Goal: Use online tool/utility: Use online tool/utility

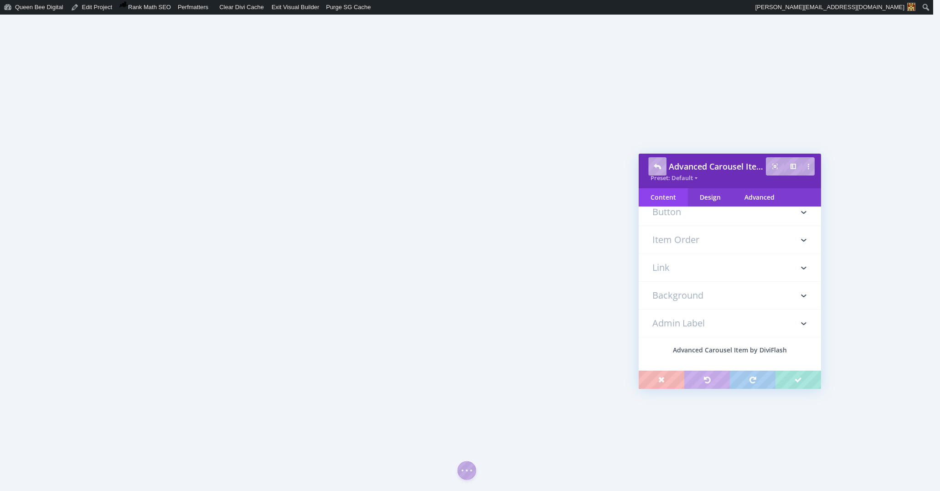
scroll to position [281, 0]
click at [713, 286] on h3 "Background" at bounding box center [730, 289] width 155 height 27
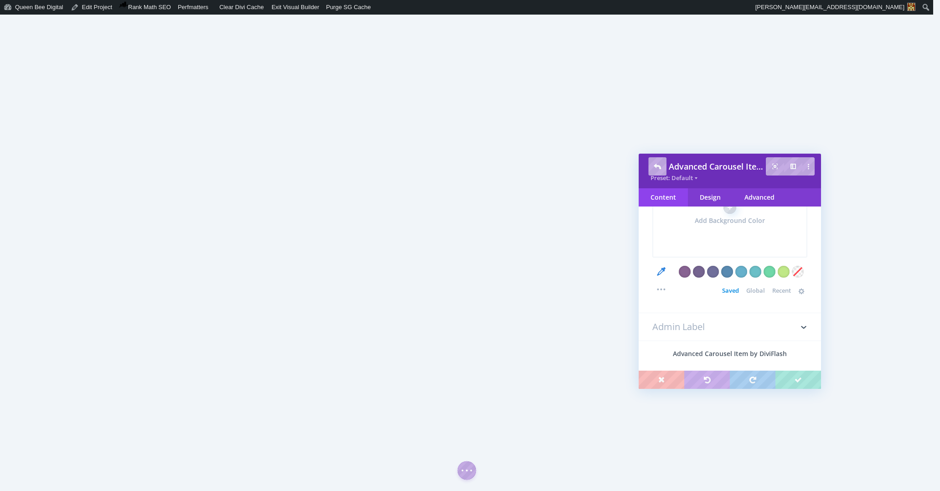
scroll to position [275, 0]
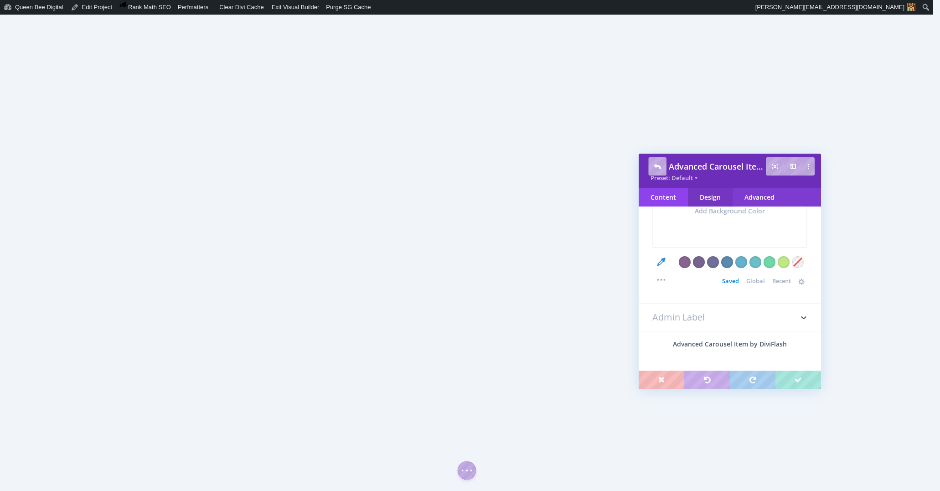
click at [716, 194] on div "Design" at bounding box center [710, 197] width 45 height 18
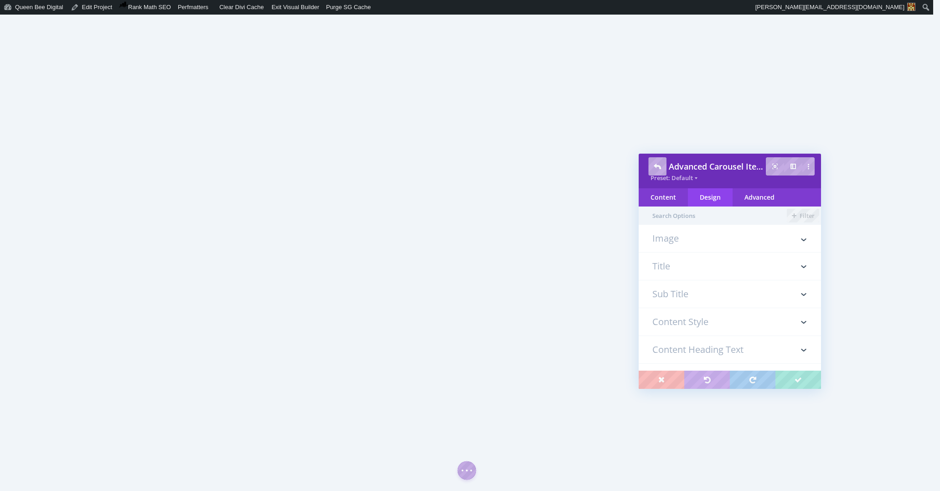
scroll to position [0, 0]
click at [729, 324] on h3 "Content Style" at bounding box center [730, 321] width 155 height 27
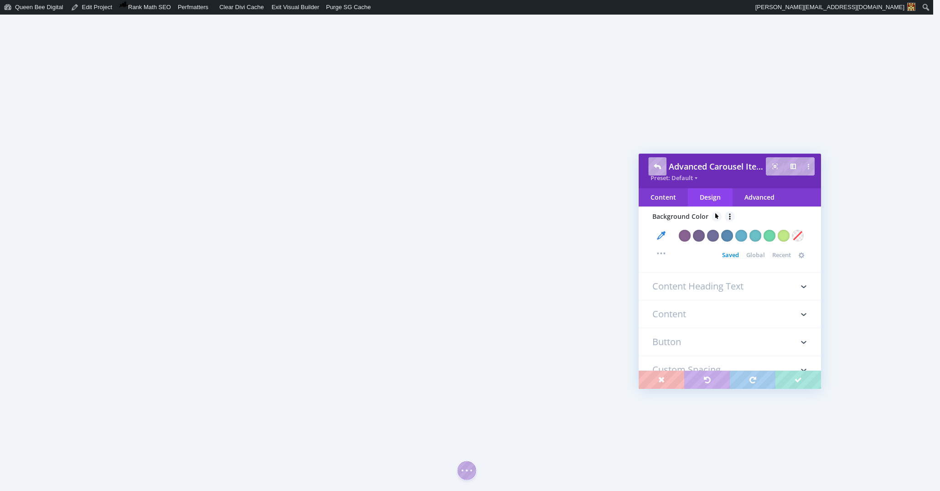
scroll to position [187, 0]
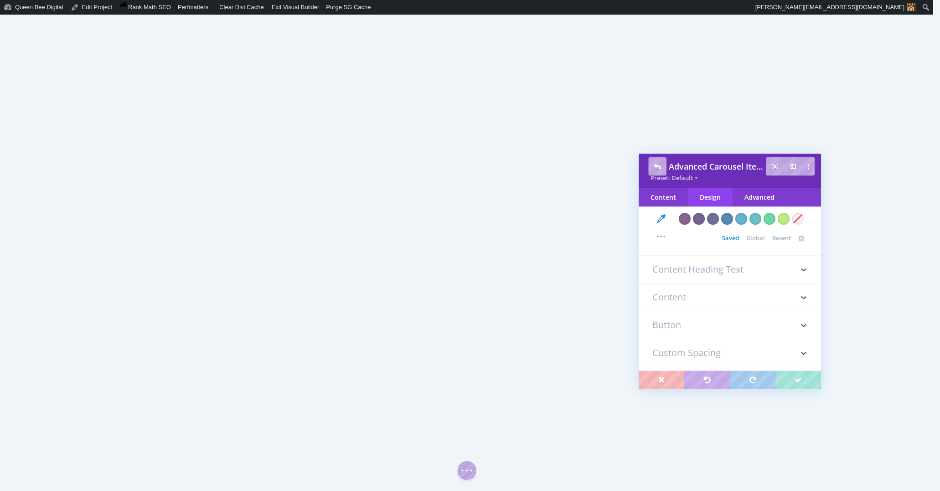
click at [728, 270] on h3 "Content Heading Text" at bounding box center [730, 269] width 155 height 27
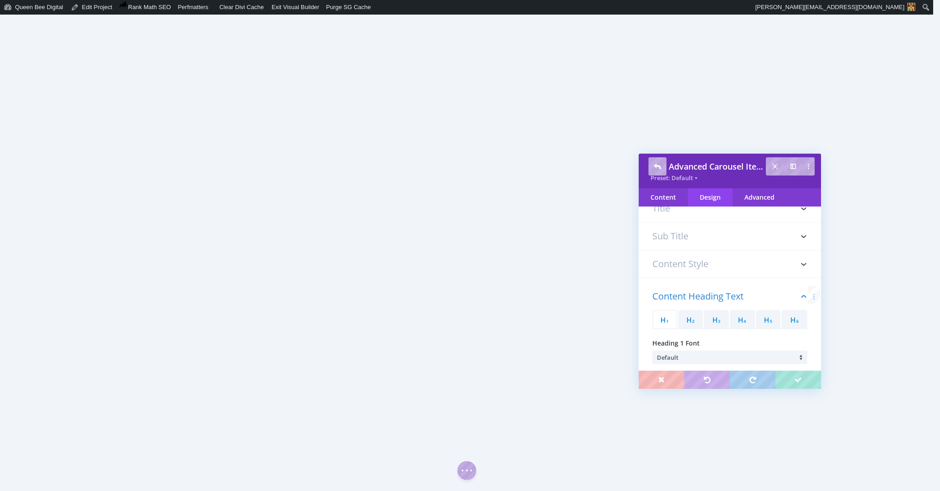
scroll to position [37, 0]
click at [723, 285] on h3 "Content Style" at bounding box center [730, 284] width 155 height 27
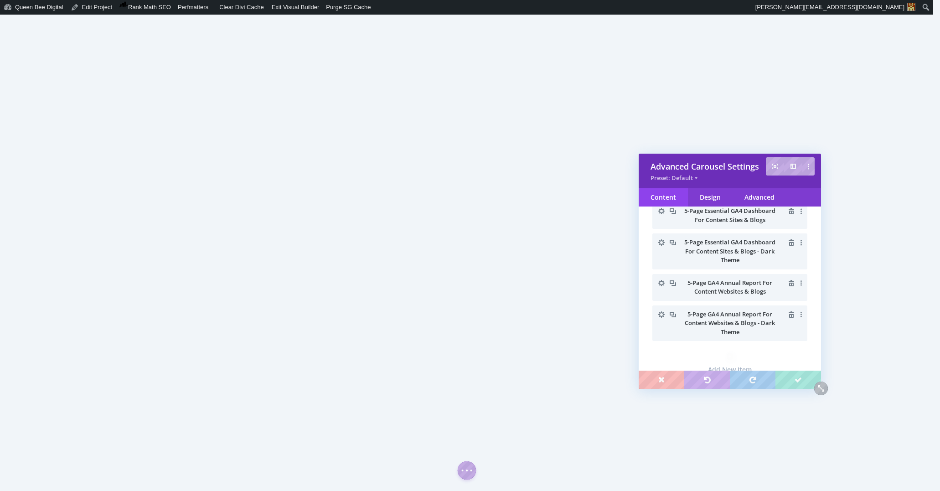
scroll to position [0, 0]
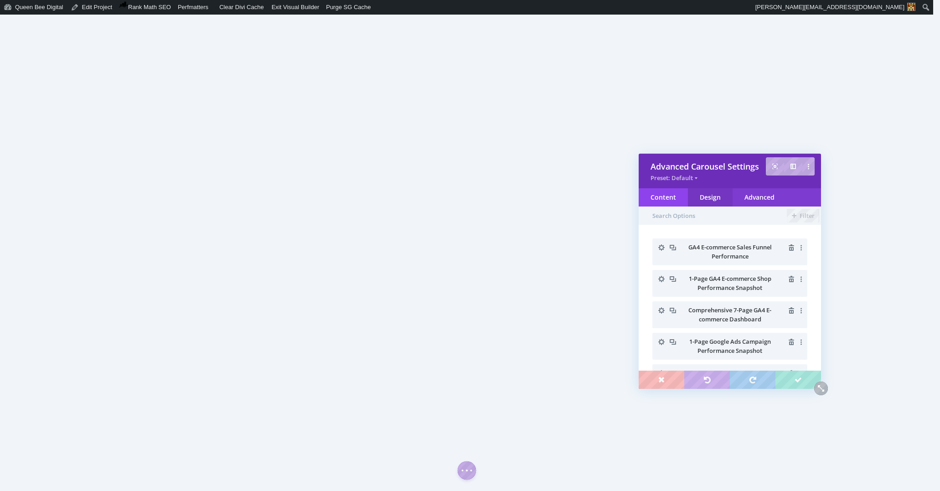
click at [707, 195] on div "Design" at bounding box center [710, 197] width 45 height 18
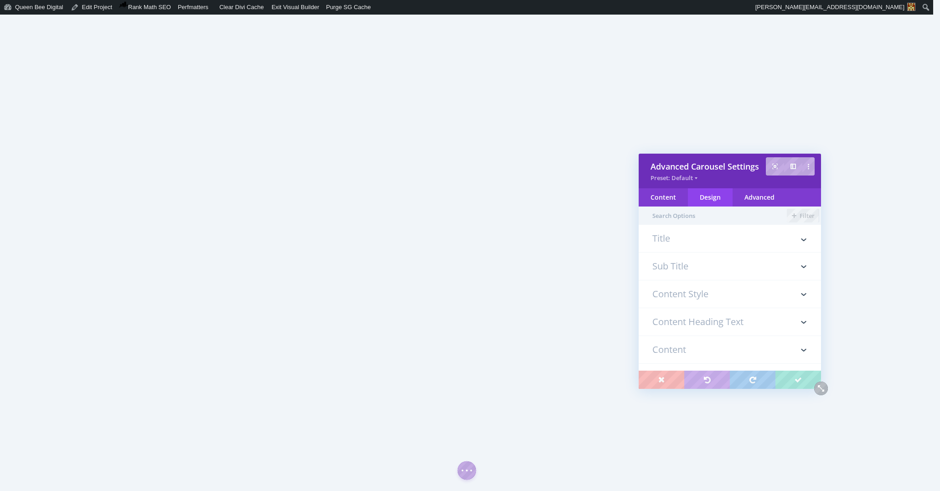
click at [721, 295] on h3 "Content Style" at bounding box center [730, 293] width 155 height 27
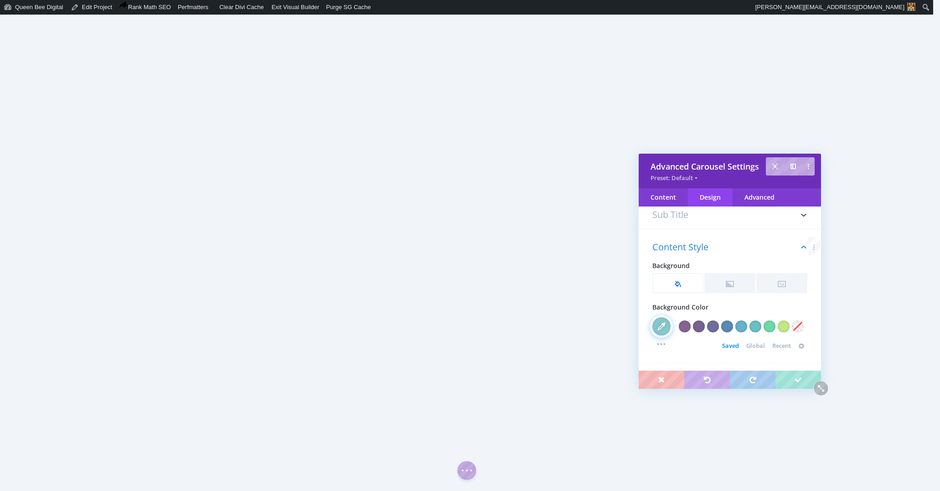
scroll to position [79, 0]
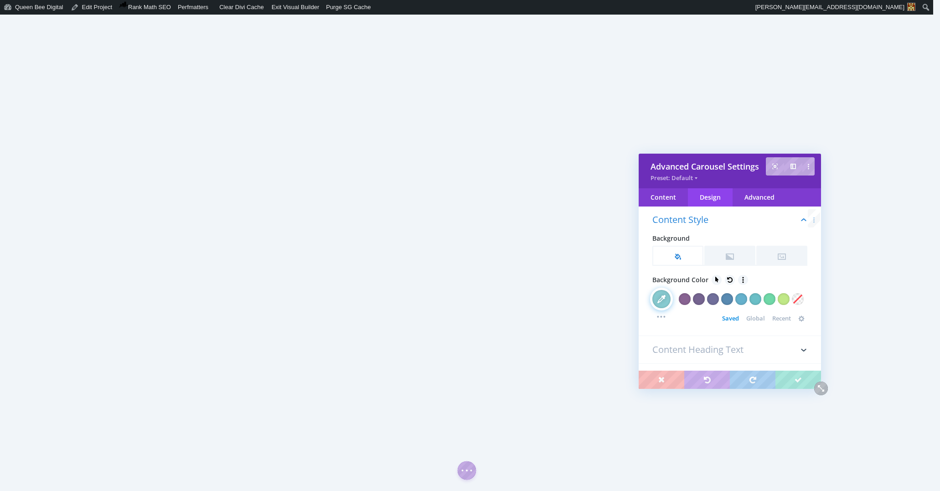
click at [757, 319] on span "Global" at bounding box center [756, 318] width 19 height 7
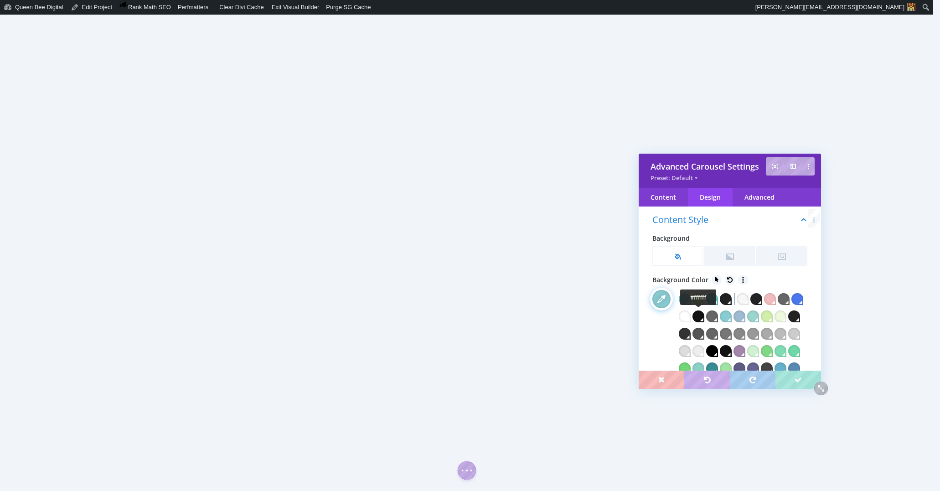
click at [691, 316] on div at bounding box center [685, 317] width 12 height 12
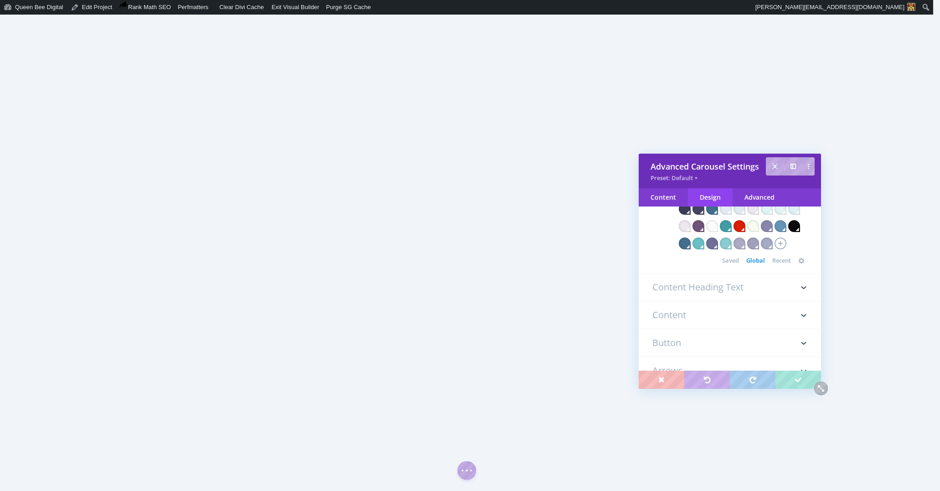
scroll to position [415, 0]
click at [738, 286] on h3 "Content Heading Text" at bounding box center [730, 283] width 155 height 27
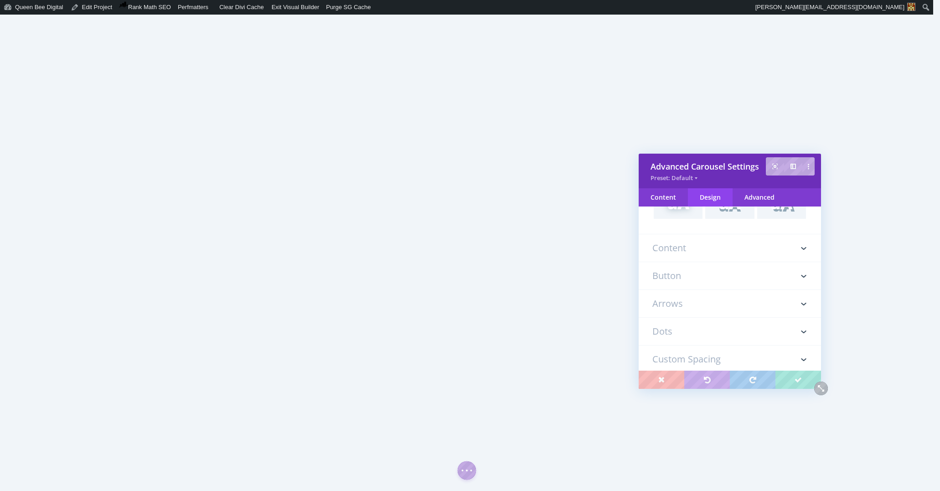
scroll to position [535, 0]
click at [728, 251] on h3 "Content" at bounding box center [730, 246] width 155 height 27
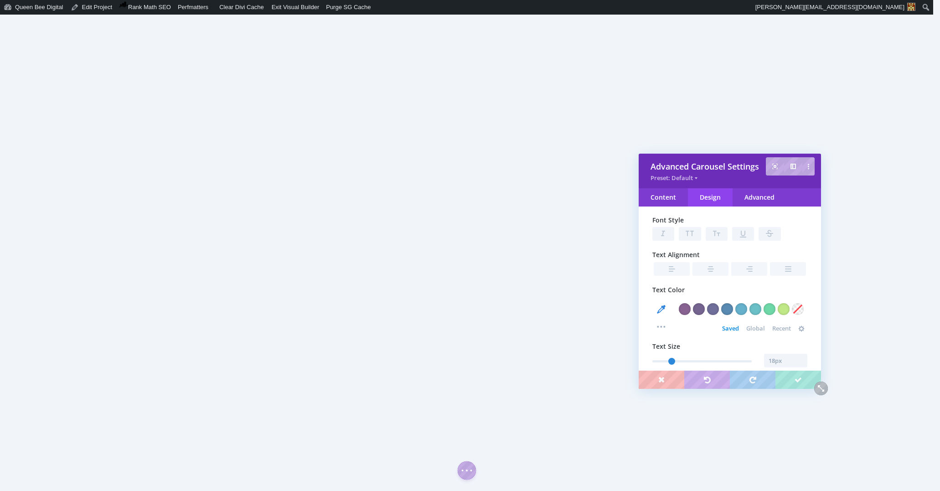
scroll to position [135, 0]
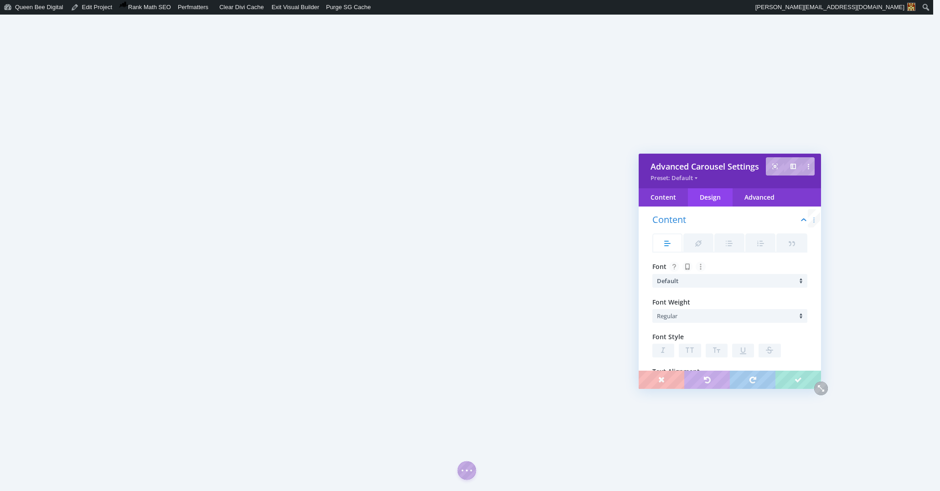
click at [732, 281] on li "Default" at bounding box center [732, 281] width 150 height 14
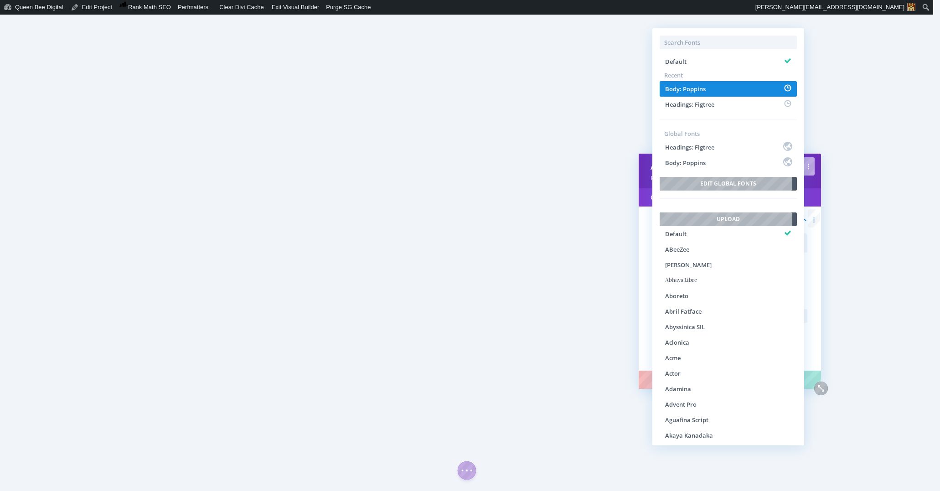
click at [721, 92] on li "Body: Poppins" at bounding box center [728, 89] width 137 height 16
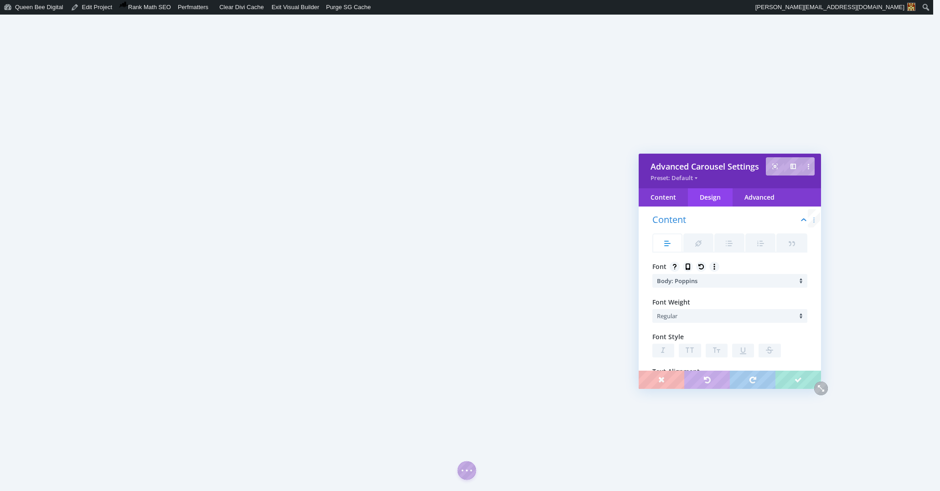
click at [707, 316] on li "Regular" at bounding box center [732, 316] width 150 height 14
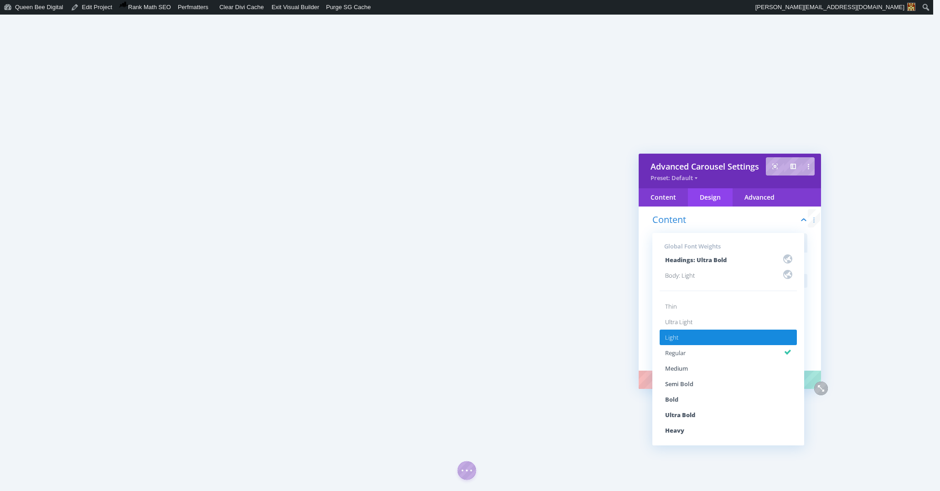
click at [702, 337] on li "Light" at bounding box center [728, 338] width 137 height 16
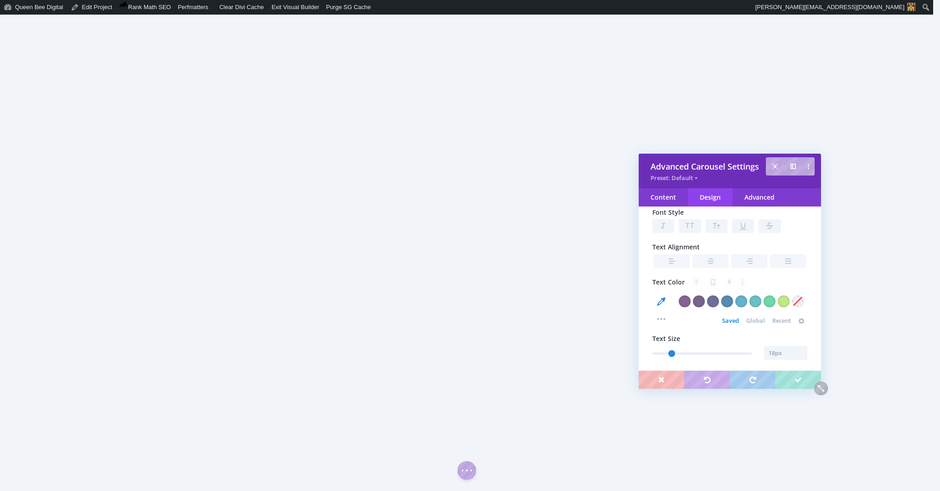
scroll to position [274, 0]
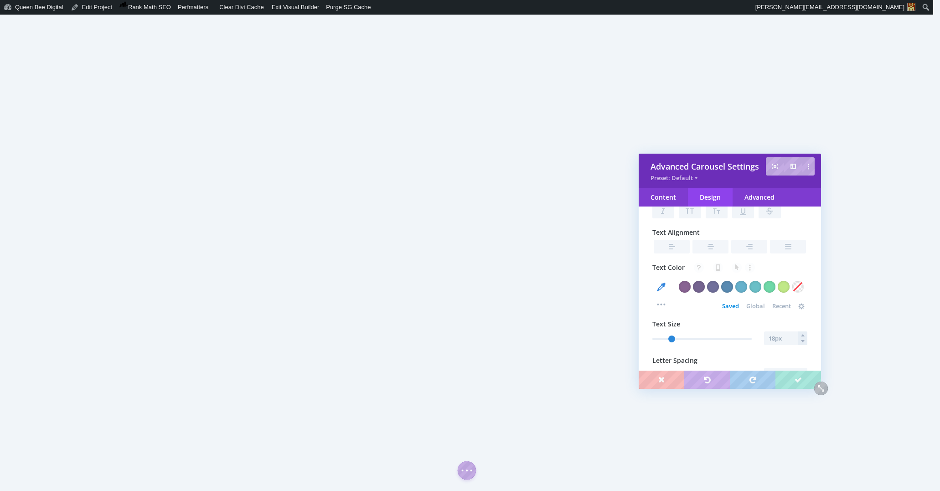
click at [776, 332] on div "Text Size" at bounding box center [730, 332] width 155 height 27
click at [776, 335] on input "text" at bounding box center [785, 339] width 43 height 14
type input "16"
type input "16px"
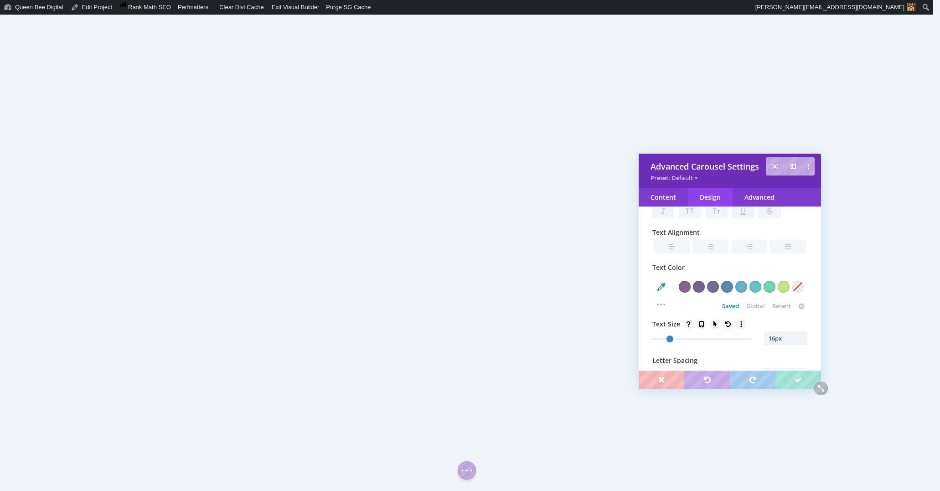
click at [736, 351] on div "Font Body: Poppins Font Weight Light Font Style Text Alignment Text Color Selec…" at bounding box center [730, 265] width 155 height 307
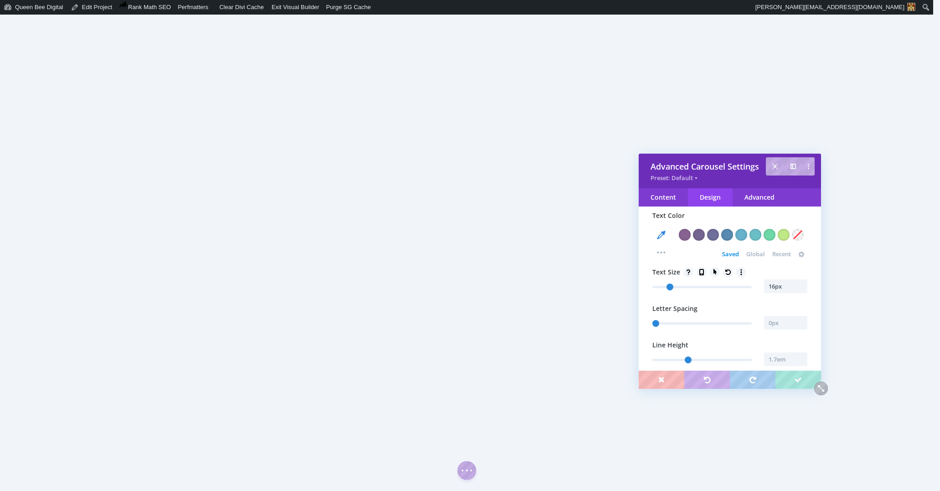
scroll to position [311, 0]
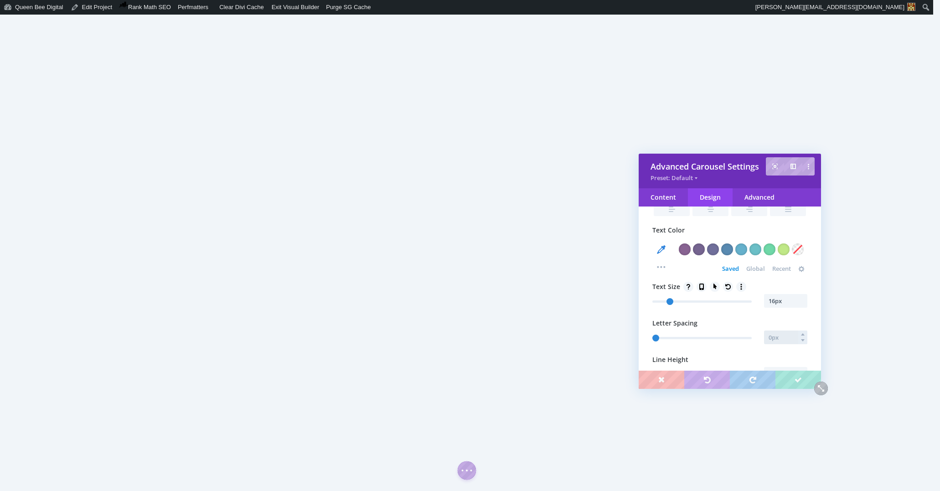
click at [778, 338] on input "text" at bounding box center [785, 338] width 43 height 14
type input "-.1px"
type input "-0.1"
type input "0px"
type input "-0.1"
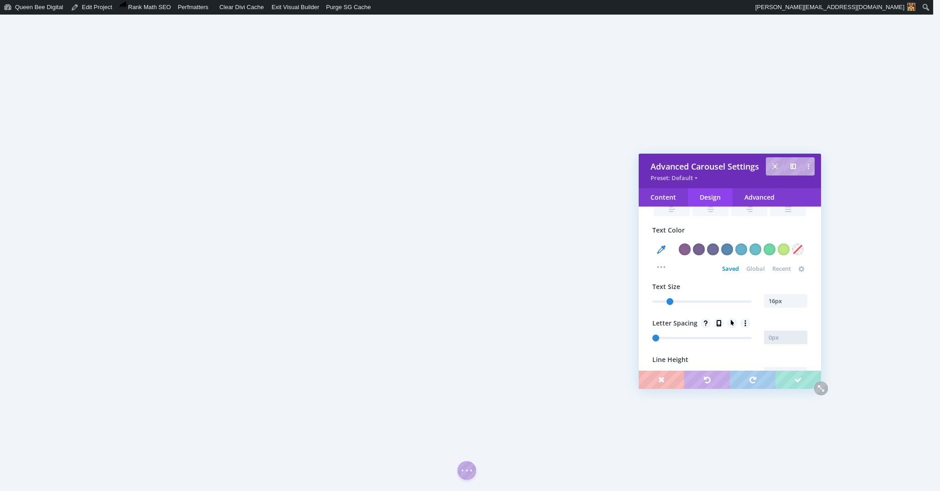
type input "-0.1"
click at [740, 355] on div "Font Body: Poppins Font Weight Light Font Style Text Alignment Text Color Selec…" at bounding box center [730, 228] width 155 height 307
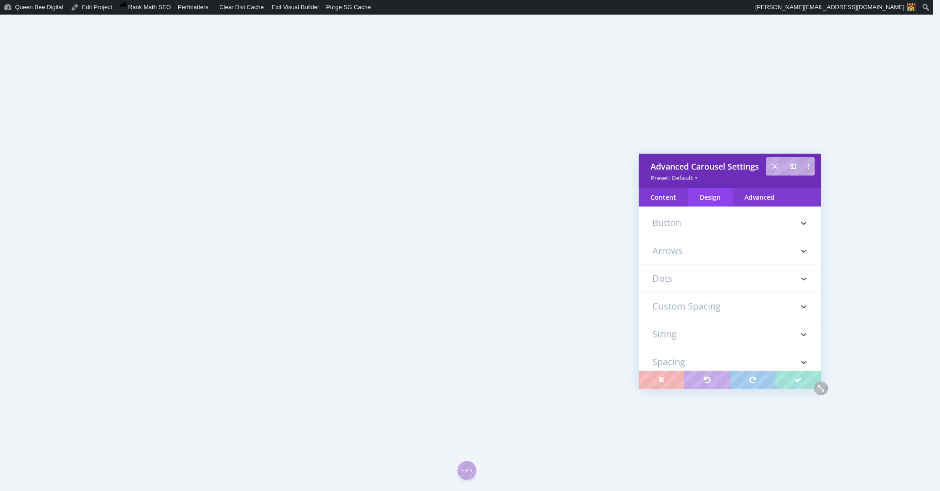
scroll to position [499, 0]
click at [758, 304] on h3 "Custom Spacing" at bounding box center [730, 305] width 155 height 27
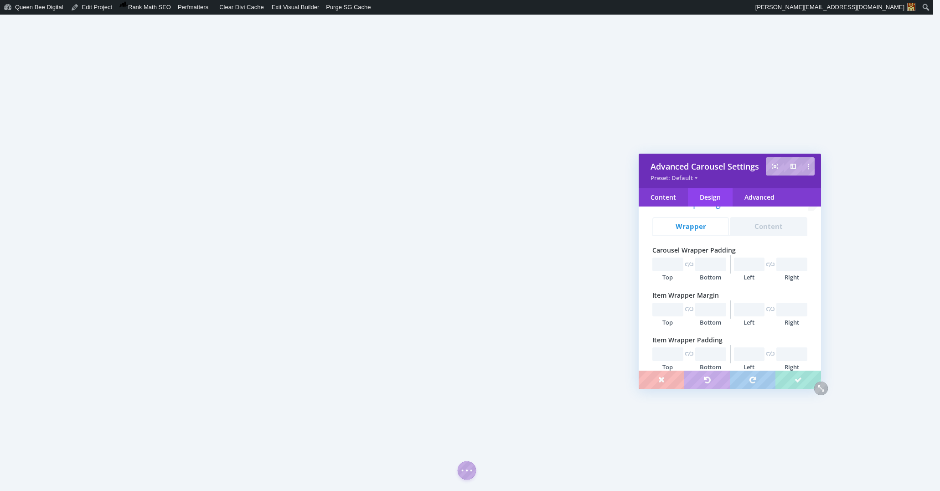
scroll to position [246, 0]
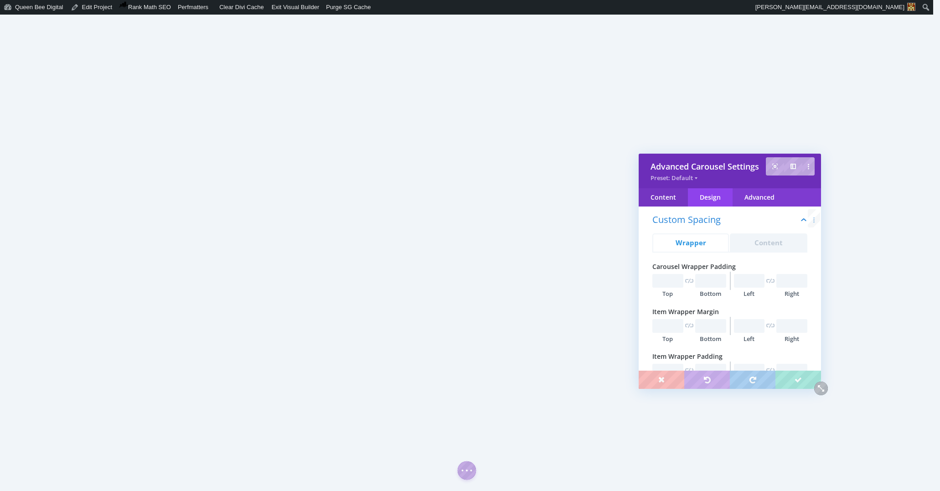
click at [662, 197] on div "Content" at bounding box center [663, 197] width 49 height 18
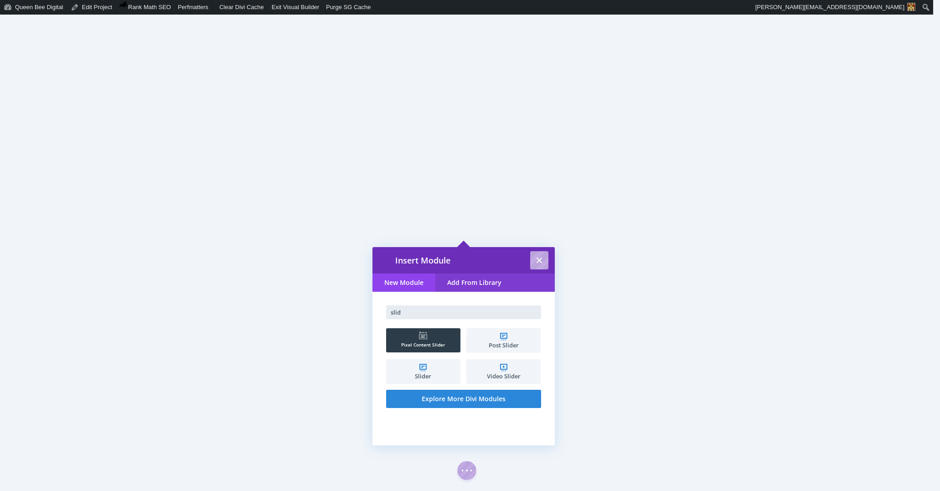
type input "slid"
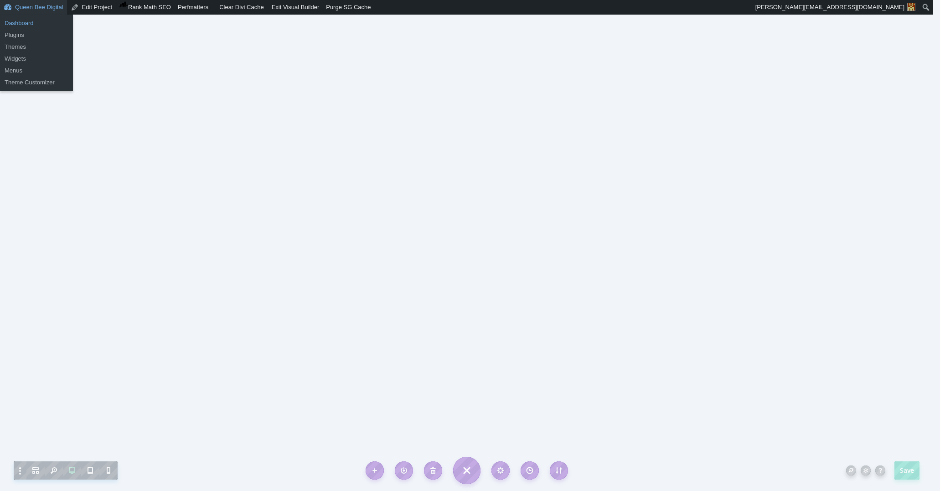
click at [19, 22] on link "Dashboard" at bounding box center [36, 23] width 73 height 12
